Goal: Task Accomplishment & Management: Manage account settings

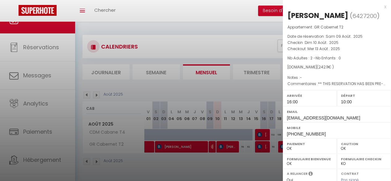
select select "0"
select select "19860"
click at [127, 108] on div at bounding box center [195, 90] width 391 height 181
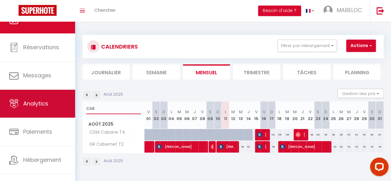
drag, startPoint x: 112, startPoint y: 110, endPoint x: 69, endPoint y: 100, distance: 44.8
click at [69, 100] on div "Questions et aide sur la MIGRATION - Salle Zoom ouverte de 13 à 14h puis de 17h…" at bounding box center [195, 100] width 391 height 157
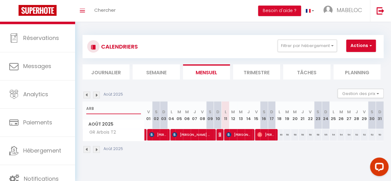
type input "ARB"
click at [243, 136] on span "Hassan El youbi" at bounding box center [238, 134] width 25 height 12
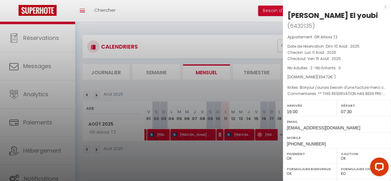
click at [101, 97] on div at bounding box center [195, 90] width 391 height 181
checkbox input "false"
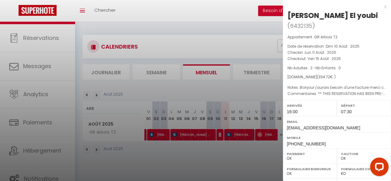
checkbox input "false"
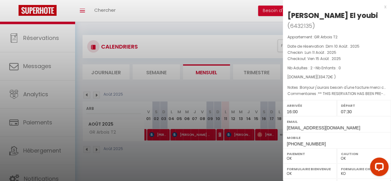
checkbox input "false"
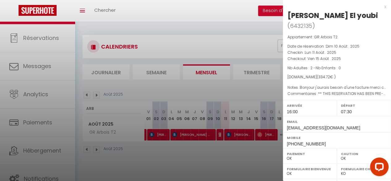
checkbox input "false"
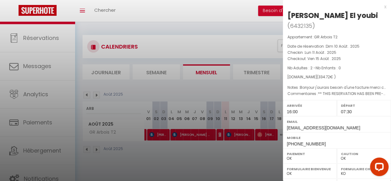
checkbox input "false"
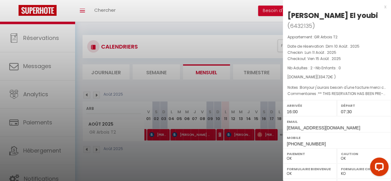
checkbox input "false"
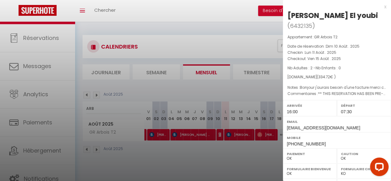
checkbox input "false"
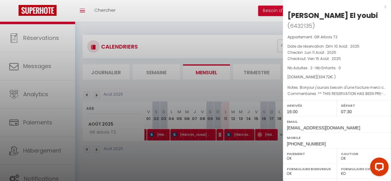
checkbox input "false"
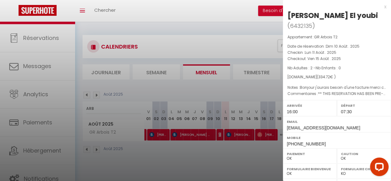
checkbox input "false"
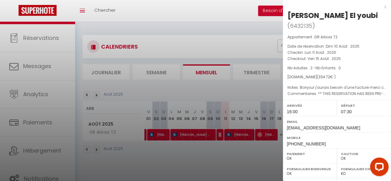
checkbox input "false"
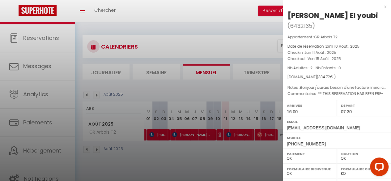
checkbox input "false"
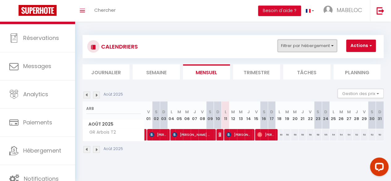
click at [299, 48] on button "Filtrer par hébergement" at bounding box center [306, 46] width 59 height 12
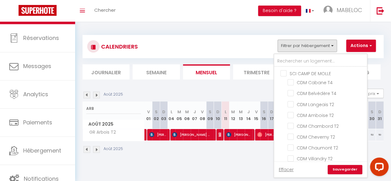
click at [311, 73] on input "SCI CAMP DE MOLLE" at bounding box center [326, 73] width 93 height 6
checkbox input "true"
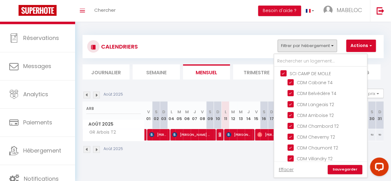
checkbox input "true"
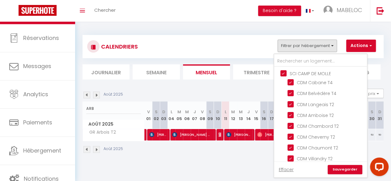
checkbox input "true"
checkbox input "false"
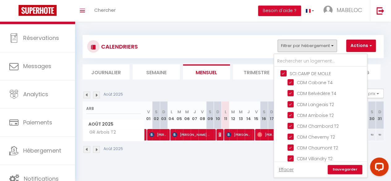
checkbox input "false"
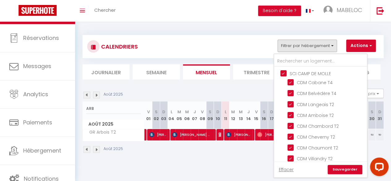
checkbox input "false"
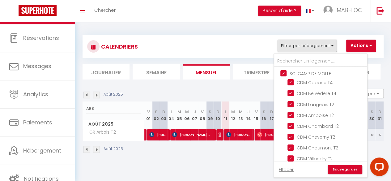
checkbox input "false"
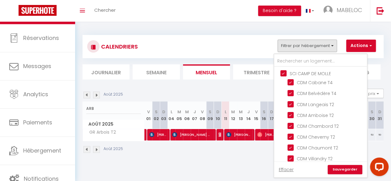
checkbox input "false"
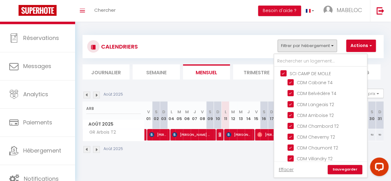
checkbox input "false"
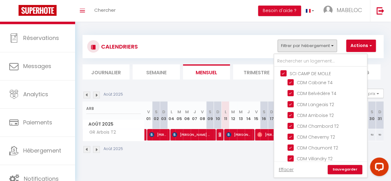
checkbox input "false"
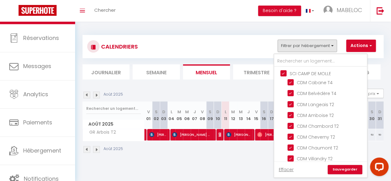
checkbox input "false"
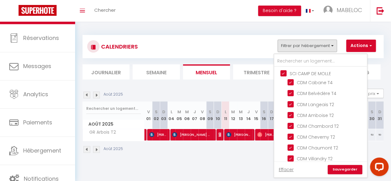
checkbox input "false"
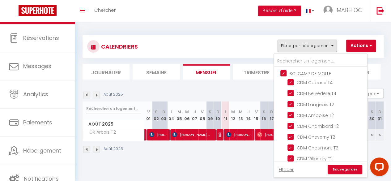
checkbox input "false"
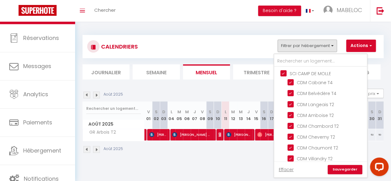
checkbox input "false"
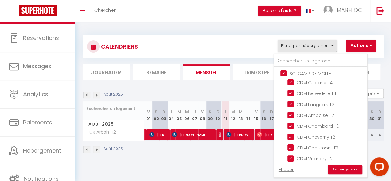
checkbox input "false"
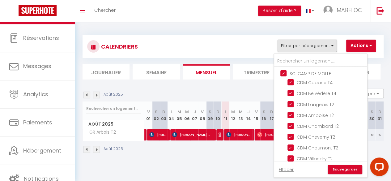
checkbox input "false"
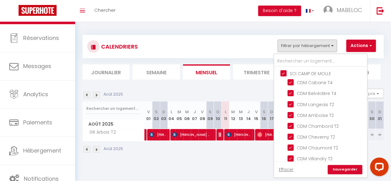
checkbox input "false"
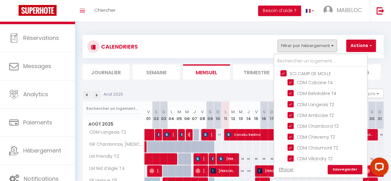
click at [332, 169] on link "Sauvegarder" at bounding box center [344, 169] width 35 height 9
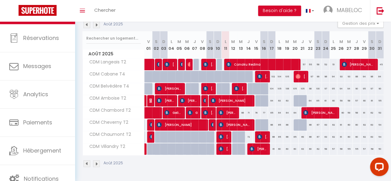
scroll to position [73, 0]
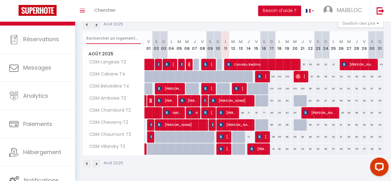
click at [107, 35] on input "text" at bounding box center [113, 38] width 55 height 11
type input "UNI"
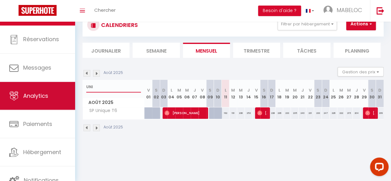
drag, startPoint x: 90, startPoint y: 85, endPoint x: 67, endPoint y: 93, distance: 24.2
click at [67, 93] on div "Questions et aide sur la MIGRATION - Salle Zoom ouverte de 13 à 14h puis de 17h…" at bounding box center [195, 72] width 391 height 145
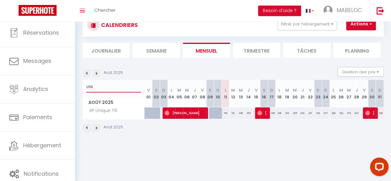
drag, startPoint x: 98, startPoint y: 82, endPoint x: 75, endPoint y: 91, distance: 24.0
click at [75, 91] on div "CALENDRIERS Filtrer par hébergement SCI CAMP DE MOLLE CDM Cabane T4 CDM Belvédè…" at bounding box center [233, 72] width 316 height 145
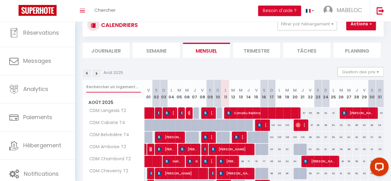
scroll to position [73, 0]
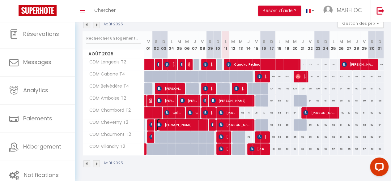
click at [198, 119] on span "Maritza Rosario" at bounding box center [180, 125] width 47 height 12
select select "21996"
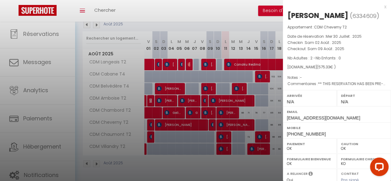
click at [381, 5] on div "x Maritza Rosario ( 6334609 ) Appartement : CDM Cheverny T2 Date de réservation…" at bounding box center [336, 144] width 108 height 288
click at [228, 120] on div at bounding box center [195, 90] width 391 height 181
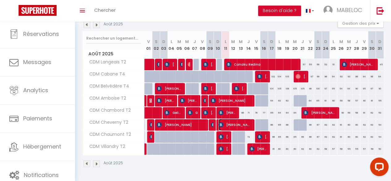
click at [228, 120] on span "[PERSON_NAME]" at bounding box center [234, 125] width 32 height 12
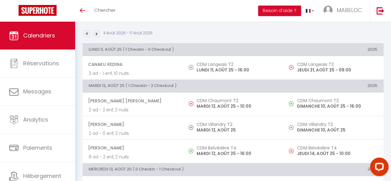
scroll to position [63, 0]
